Goal: Navigation & Orientation: Find specific page/section

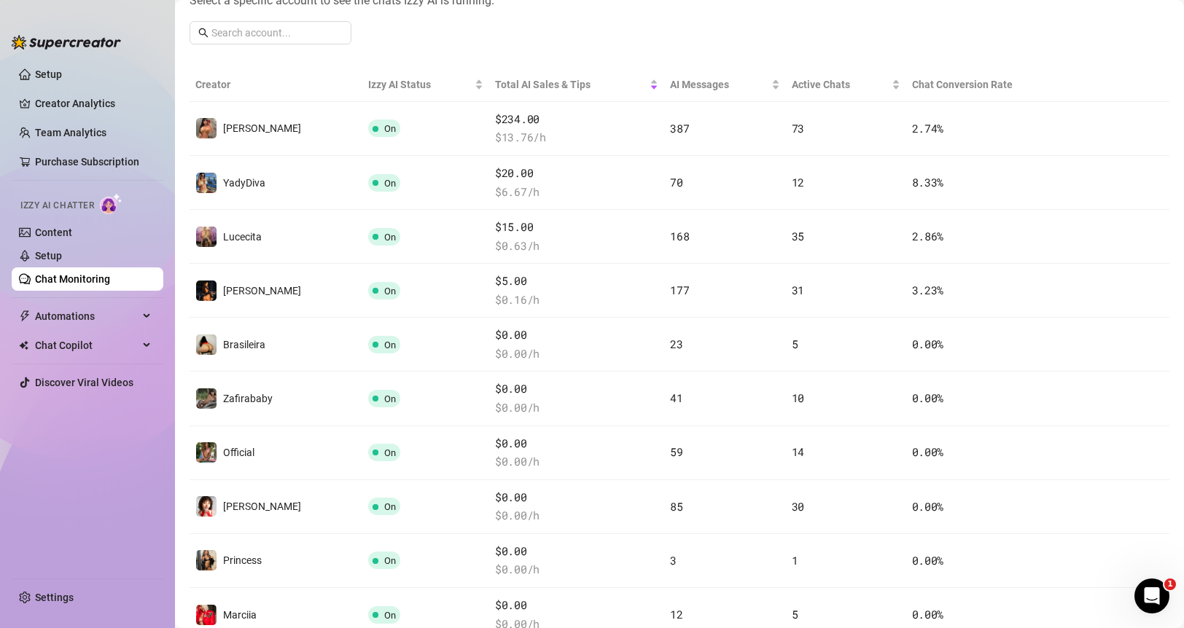
scroll to position [207, 0]
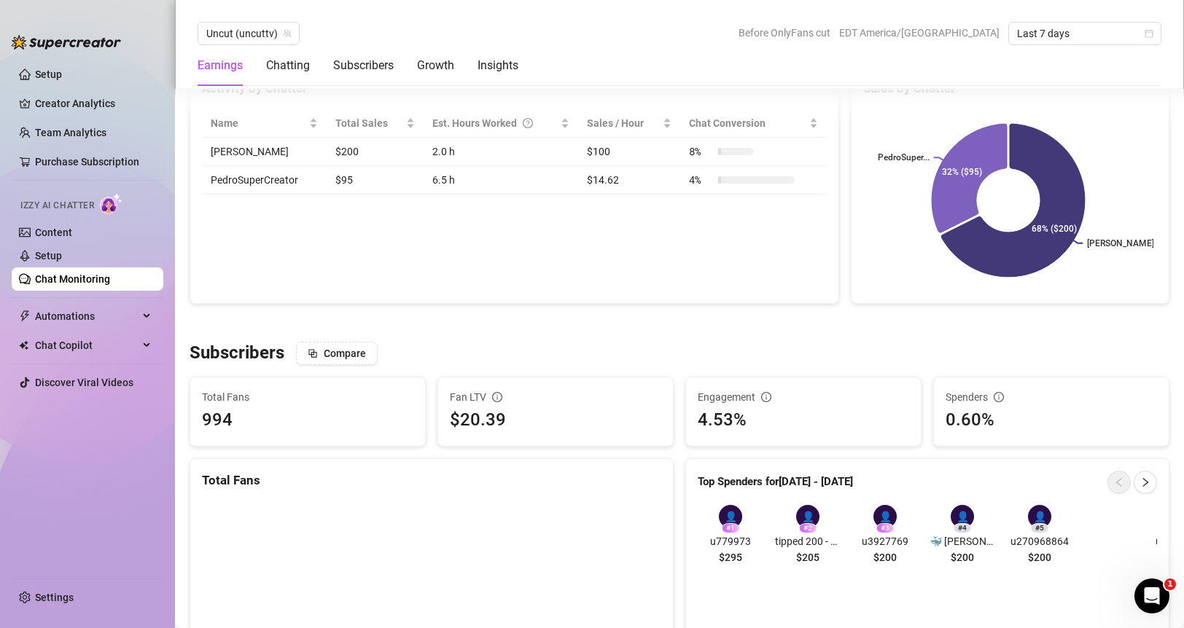
scroll to position [720, 0]
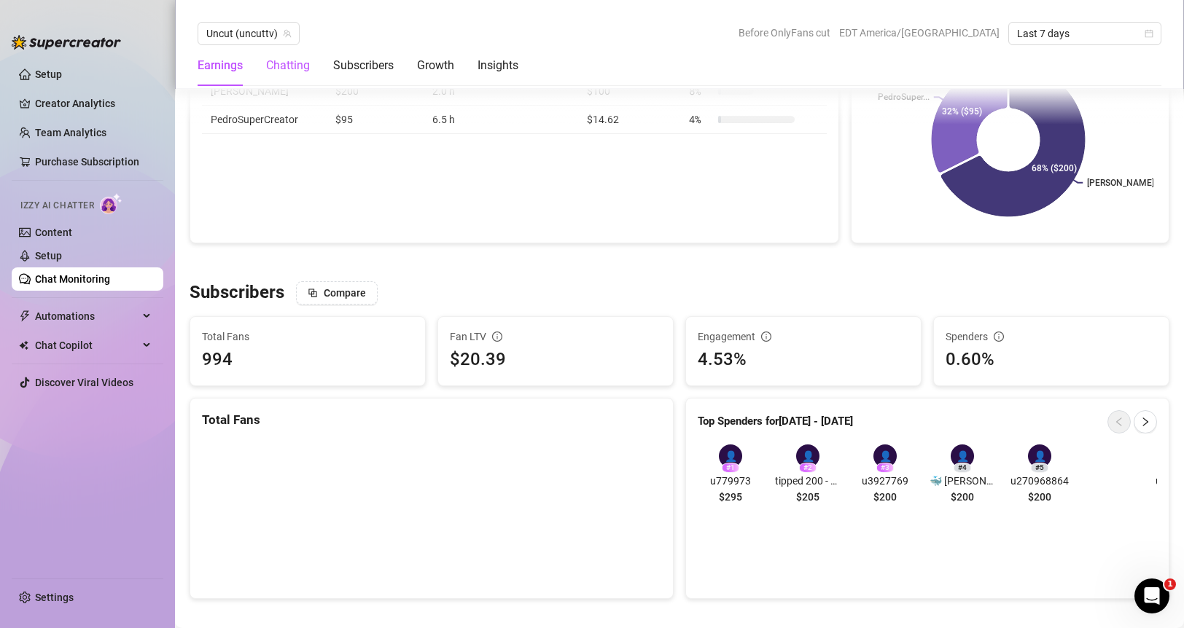
click at [284, 66] on div "Chatting" at bounding box center [288, 65] width 44 height 17
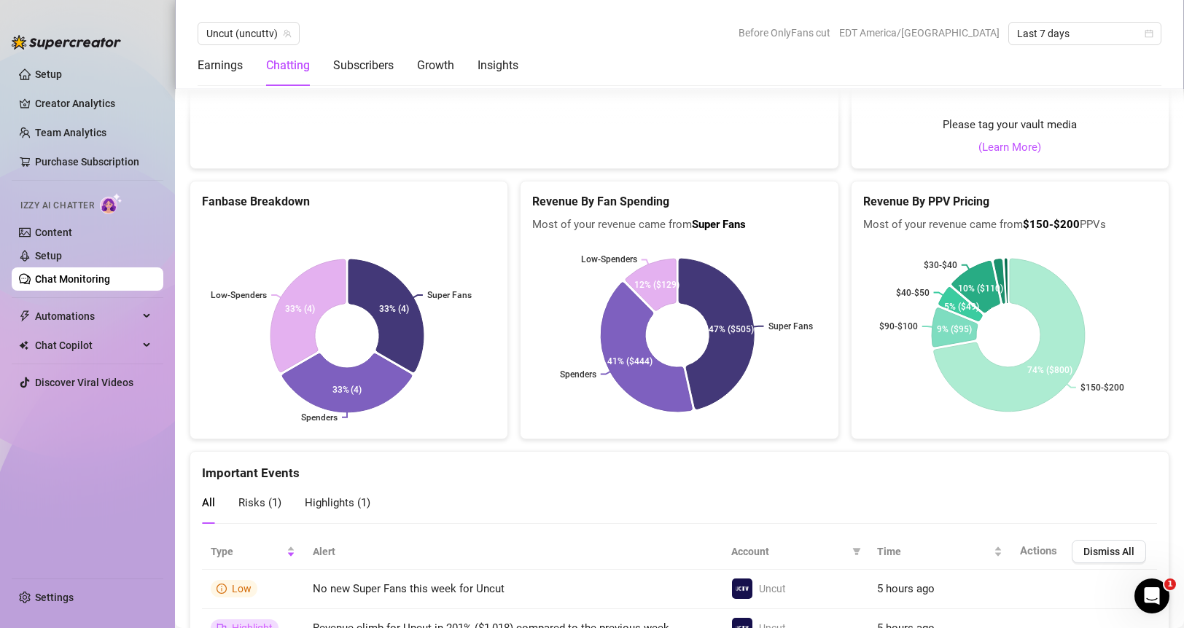
scroll to position [2429, 0]
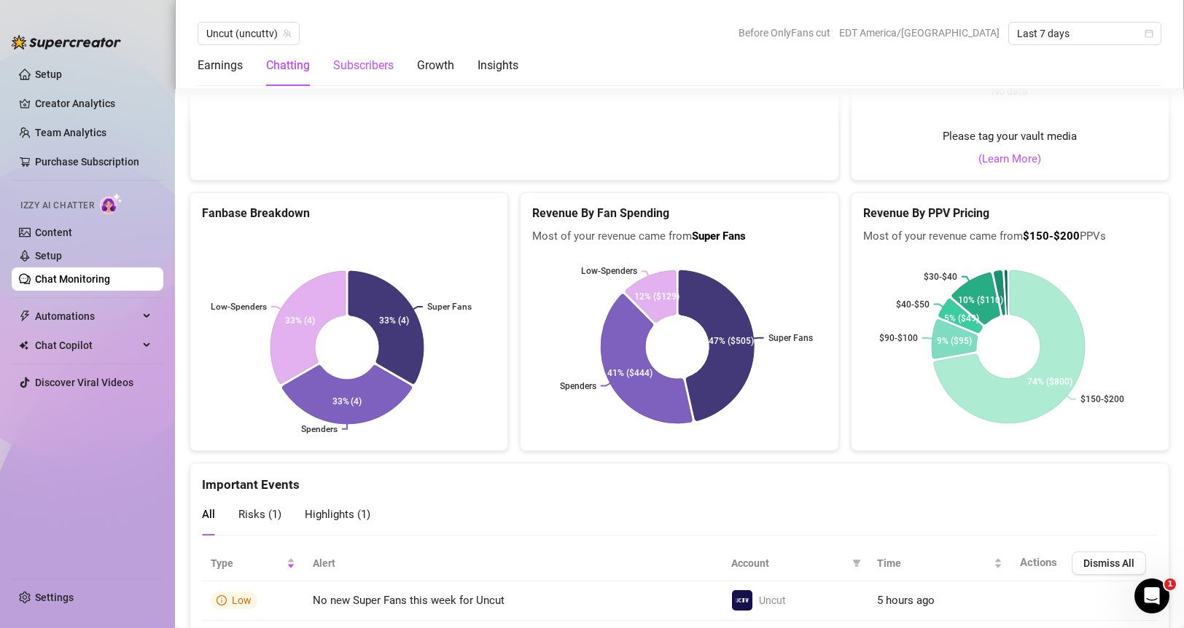
click at [374, 71] on div "Subscribers" at bounding box center [363, 65] width 61 height 17
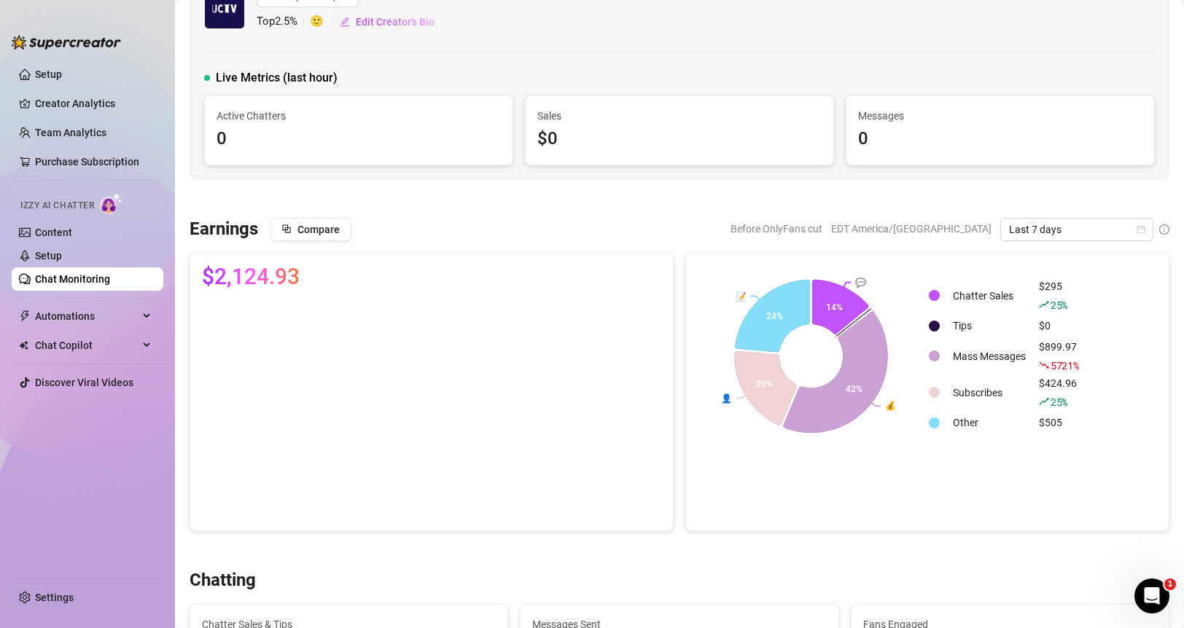
scroll to position [0, 0]
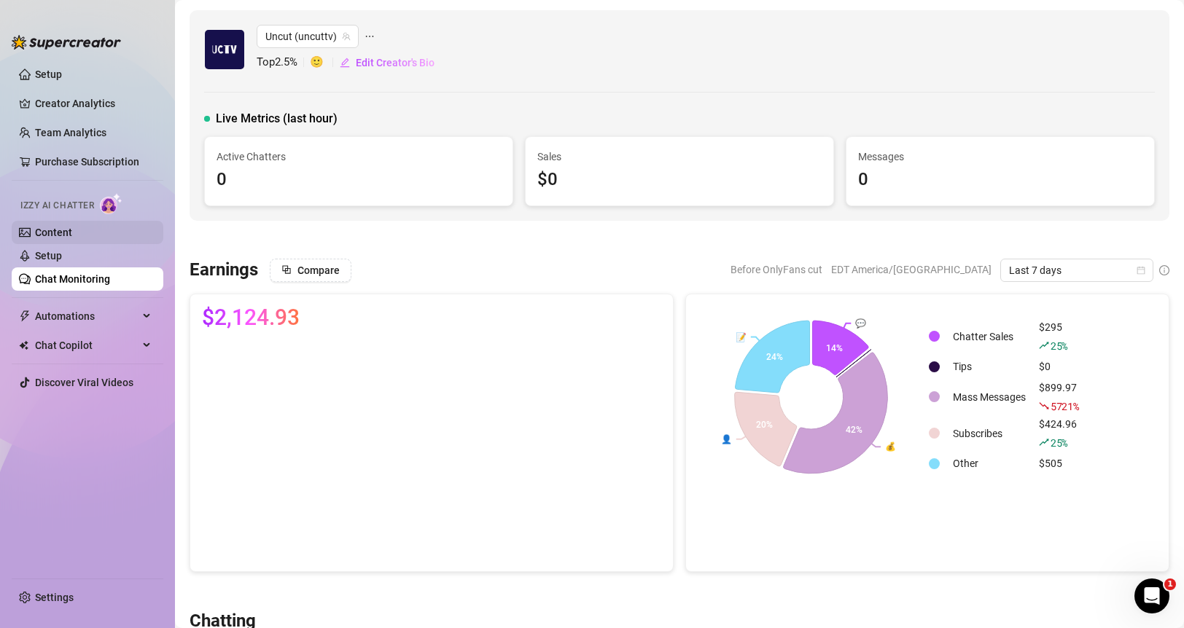
click at [60, 230] on link "Content" at bounding box center [53, 233] width 37 height 12
